Goal: Task Accomplishment & Management: Use online tool/utility

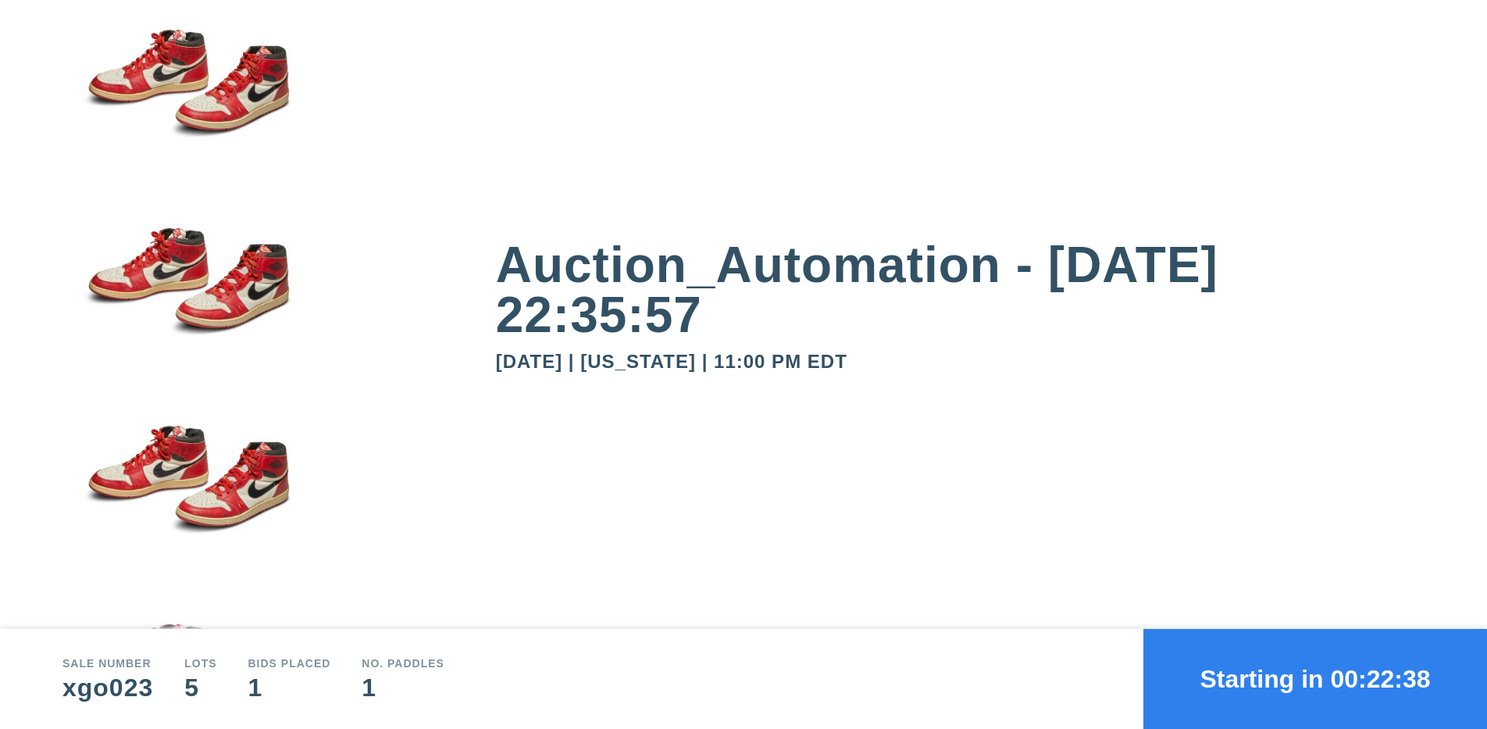
click at [1315, 679] on button "Starting in 00:22:38" at bounding box center [1315, 679] width 344 height 100
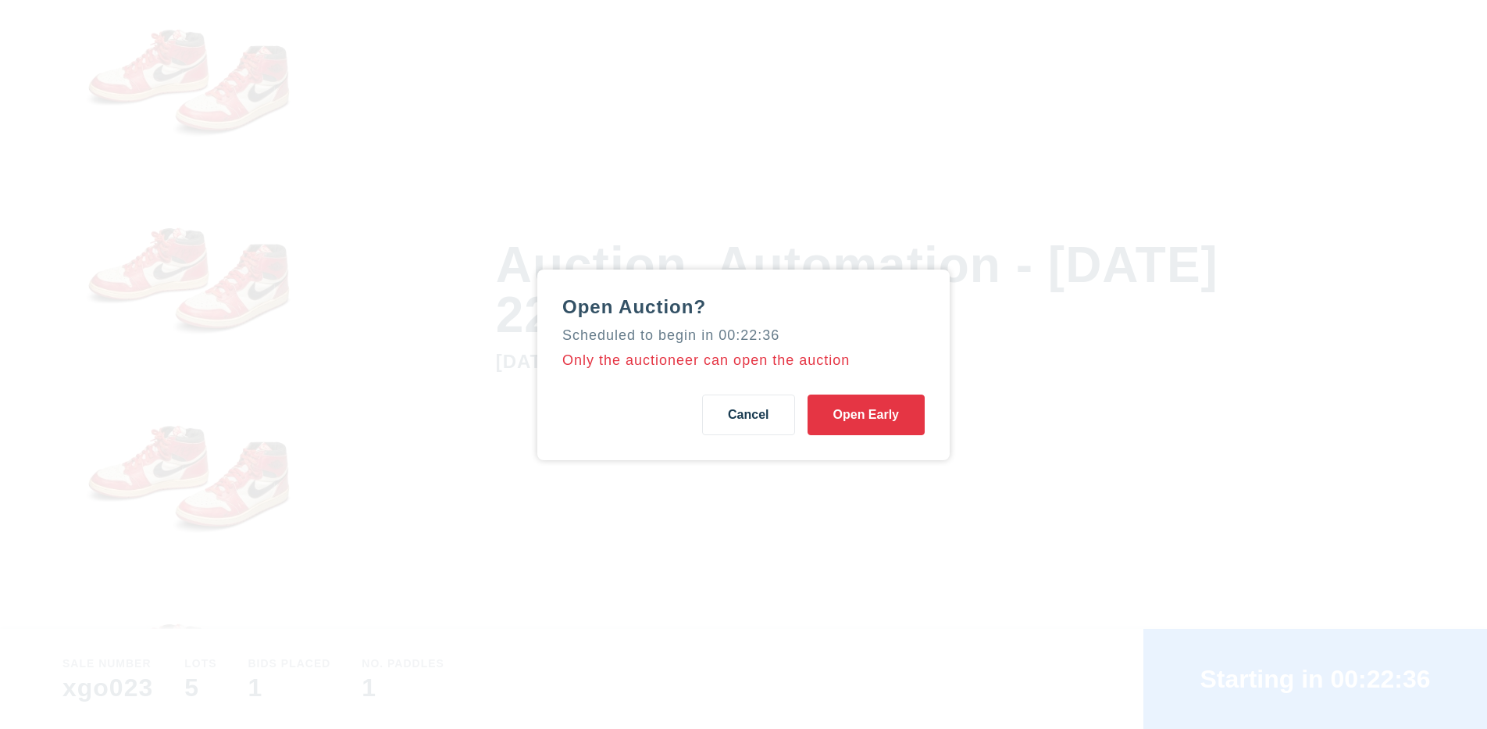
click at [865, 414] on button "Open Early" at bounding box center [866, 414] width 117 height 41
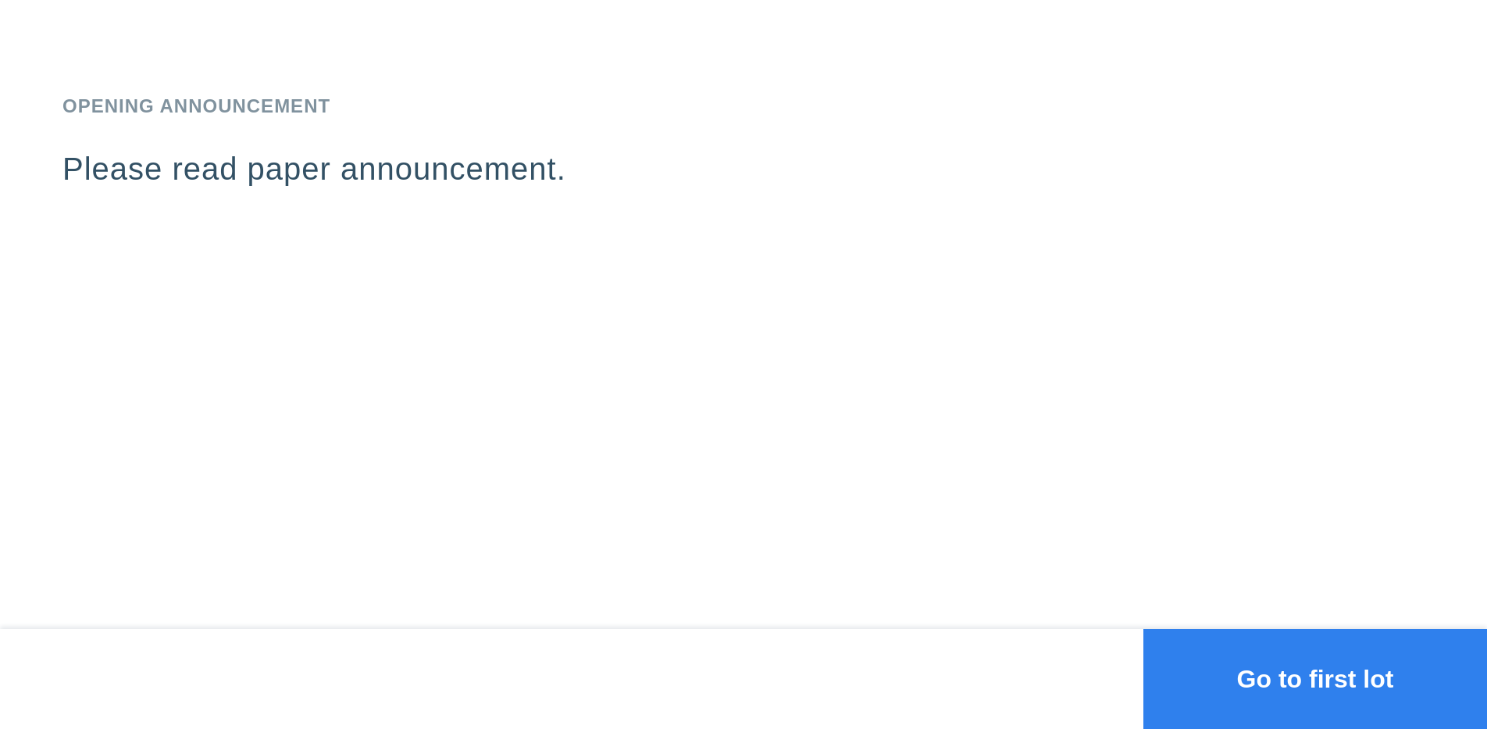
click at [1315, 679] on button "Go to first lot" at bounding box center [1315, 679] width 344 height 100
